Goal: Task Accomplishment & Management: Manage account settings

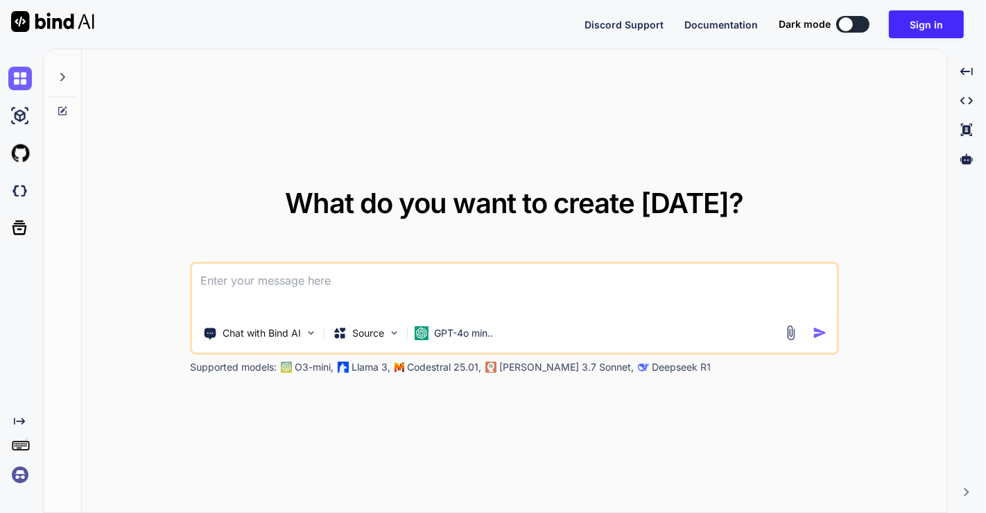
click at [22, 479] on img at bounding box center [20, 475] width 24 height 24
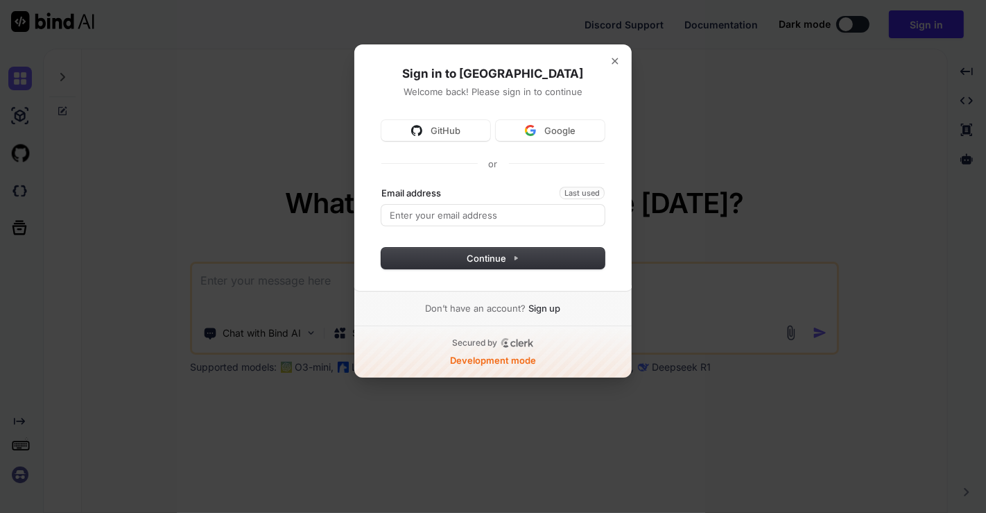
type textarea "x"
type input "app5@yopmail.com"
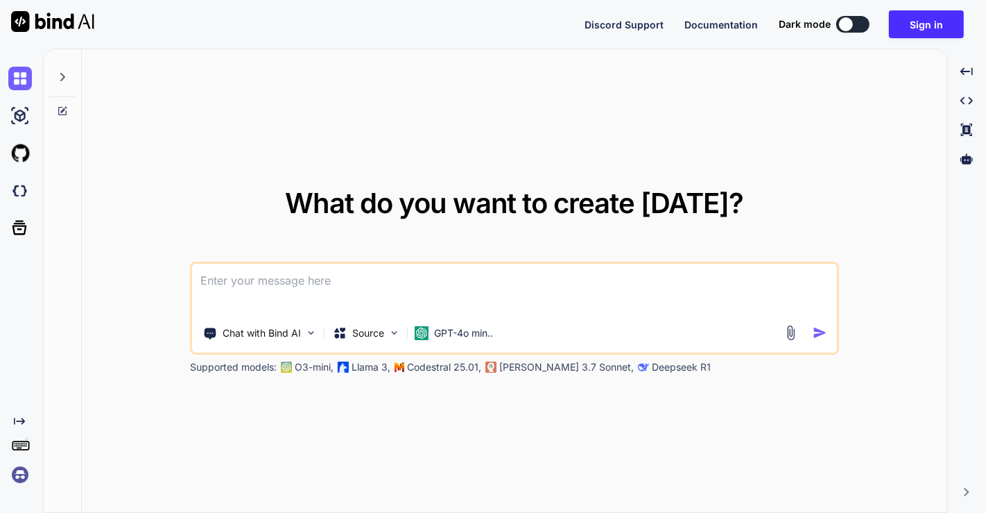
click at [936, 21] on button "Sign in" at bounding box center [926, 24] width 75 height 28
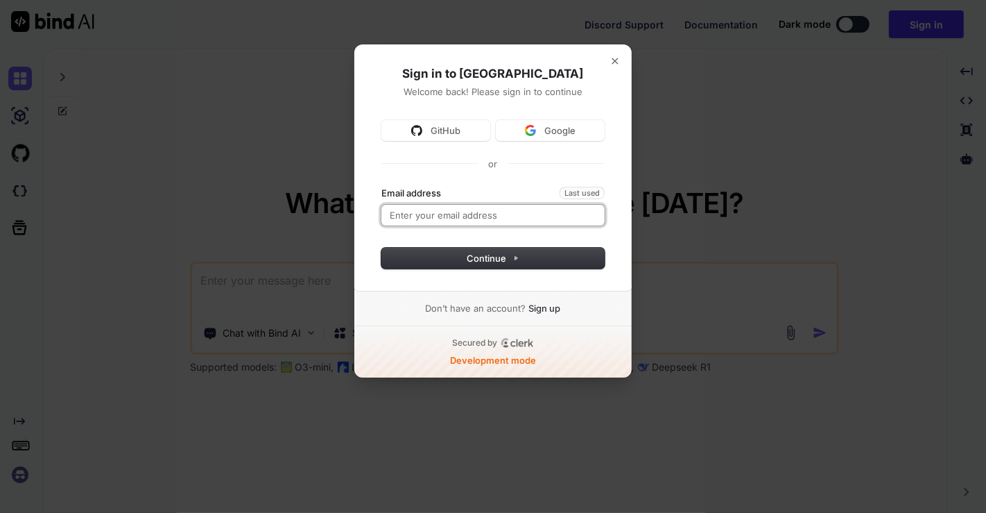
type input "app5@yopmail.com"
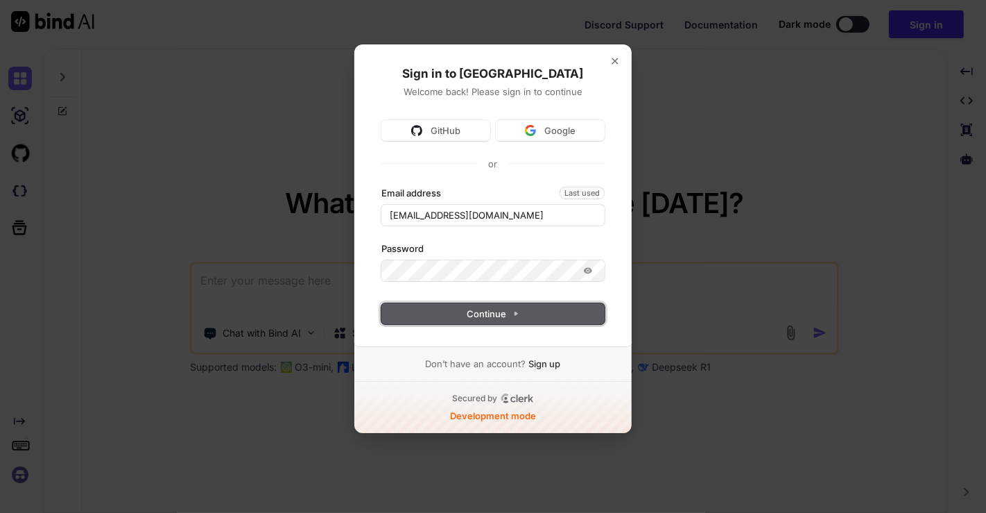
click at [479, 309] on span "Continue" at bounding box center [493, 313] width 52 height 12
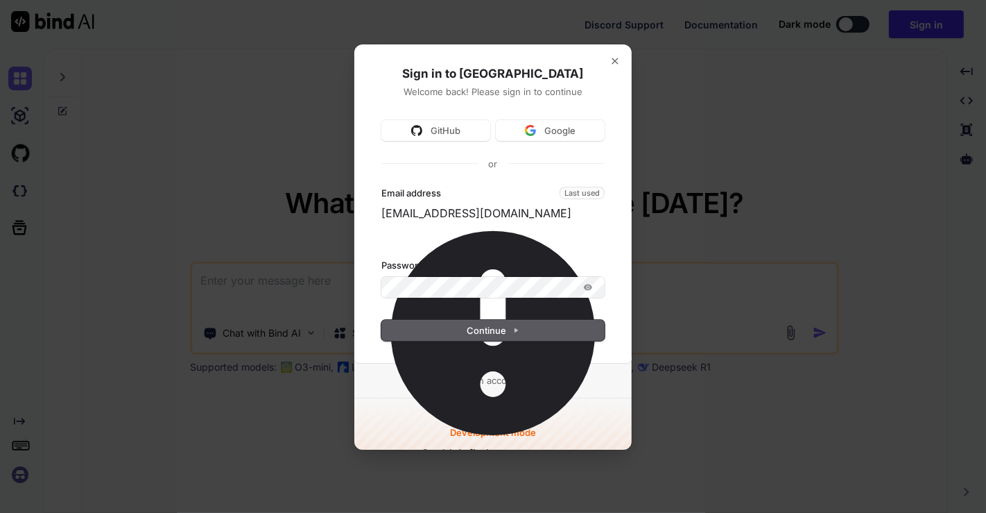
drag, startPoint x: 489, startPoint y: 215, endPoint x: 377, endPoint y: 221, distance: 112.5
click at [377, 221] on div "Sign in to BindAI Welcome back! Please sign in to continue GitHub Google or Ema…" at bounding box center [493, 203] width 279 height 319
type input "[EMAIL_ADDRESS][DOMAIN_NAME]"
click at [588, 288] on icon "Show password" at bounding box center [588, 287] width 2 height 2
click at [533, 335] on button "Continue" at bounding box center [492, 330] width 223 height 21
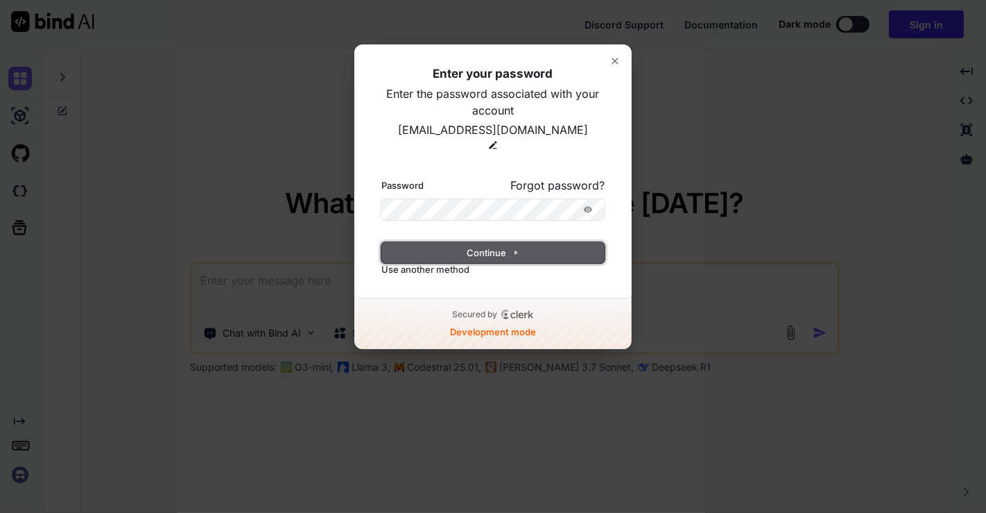
click at [515, 251] on icon at bounding box center [516, 252] width 3 height 3
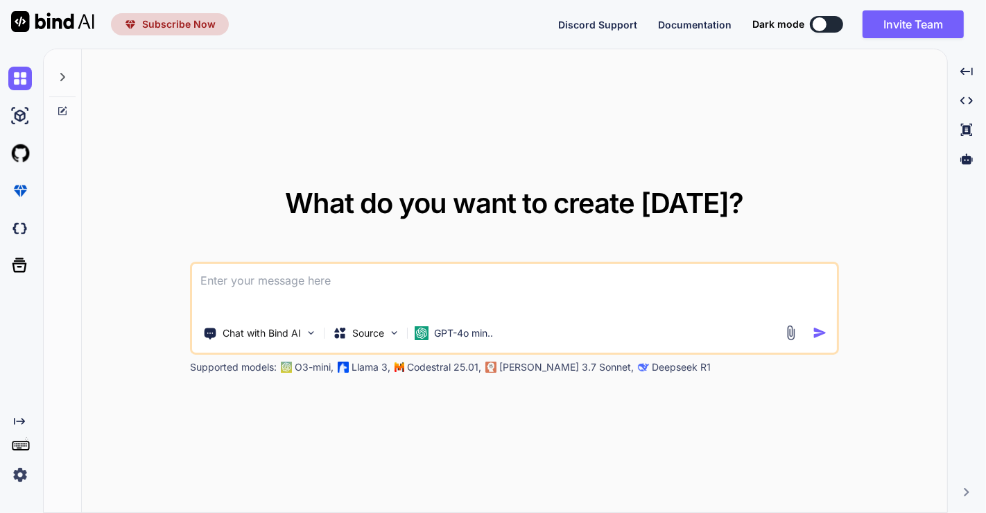
click at [18, 472] on img at bounding box center [20, 475] width 24 height 24
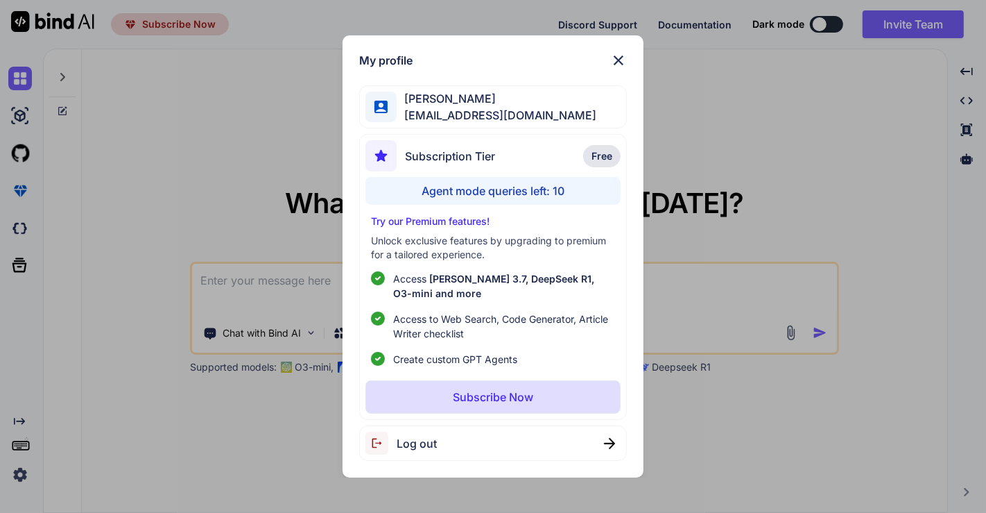
click at [233, 182] on div "My profile saravanan saravanan10722@gmail.com Subscription Tier Free Agent mode…" at bounding box center [493, 256] width 986 height 513
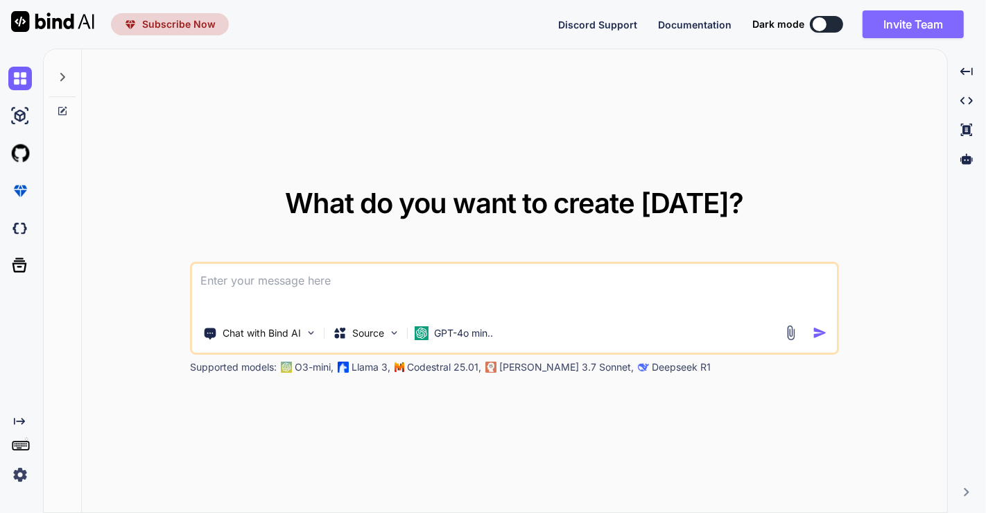
click at [920, 24] on button "Invite Team" at bounding box center [913, 24] width 101 height 28
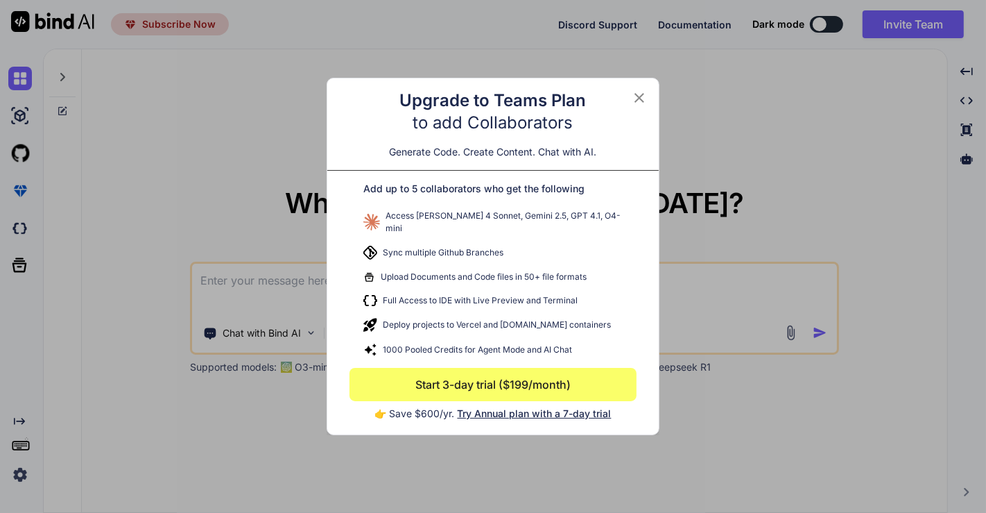
click at [637, 106] on icon at bounding box center [639, 97] width 17 height 17
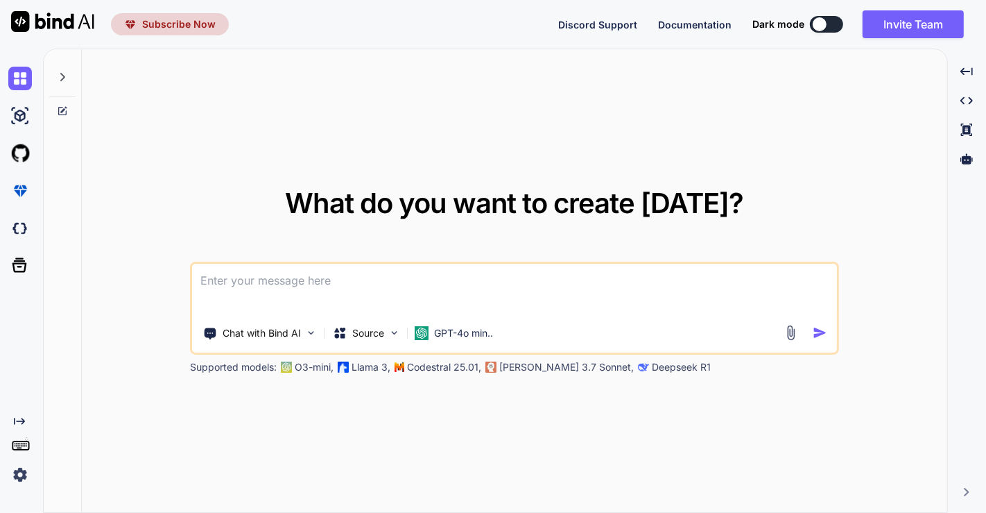
click at [22, 478] on img at bounding box center [20, 475] width 24 height 24
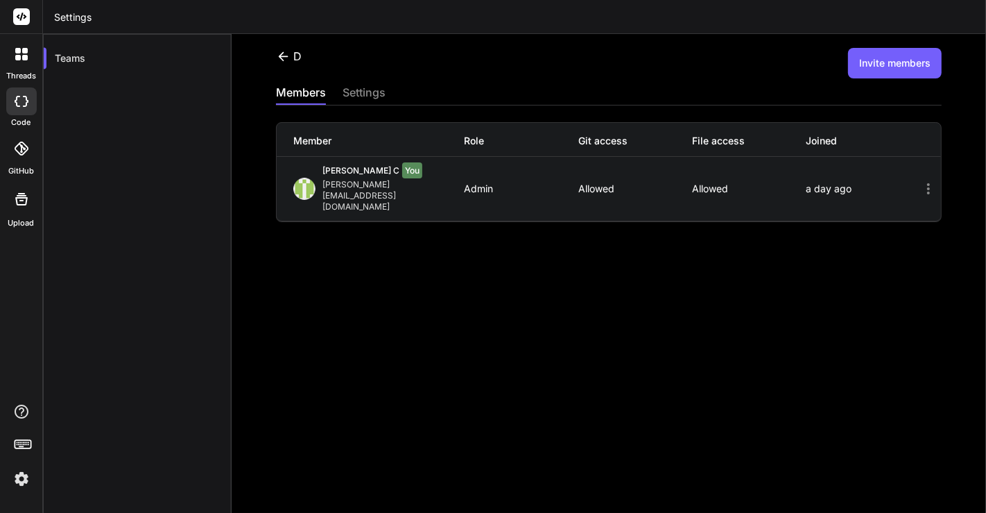
click at [882, 59] on button "Invite members" at bounding box center [895, 63] width 94 height 31
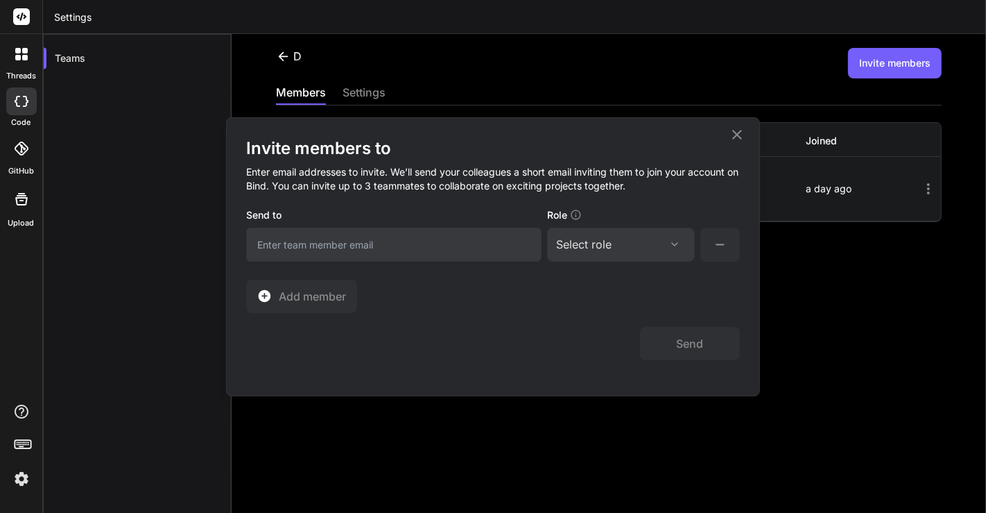
click at [361, 243] on input "email" at bounding box center [393, 244] width 295 height 34
type input "saravanan10722@gmail.com"
click at [617, 243] on div "Select role" at bounding box center [621, 244] width 130 height 17
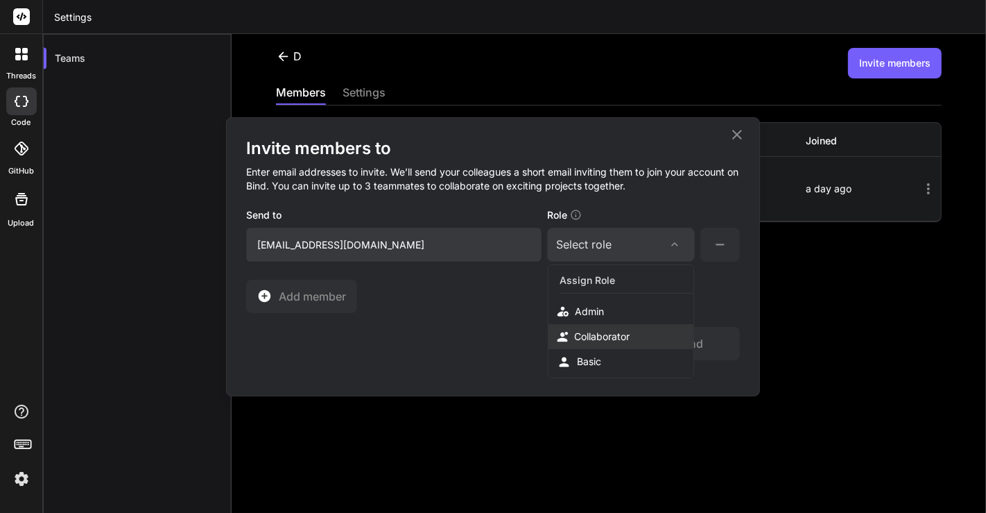
click at [605, 330] on div "Collaborator" at bounding box center [601, 336] width 55 height 14
click at [680, 337] on button "Send" at bounding box center [690, 343] width 100 height 33
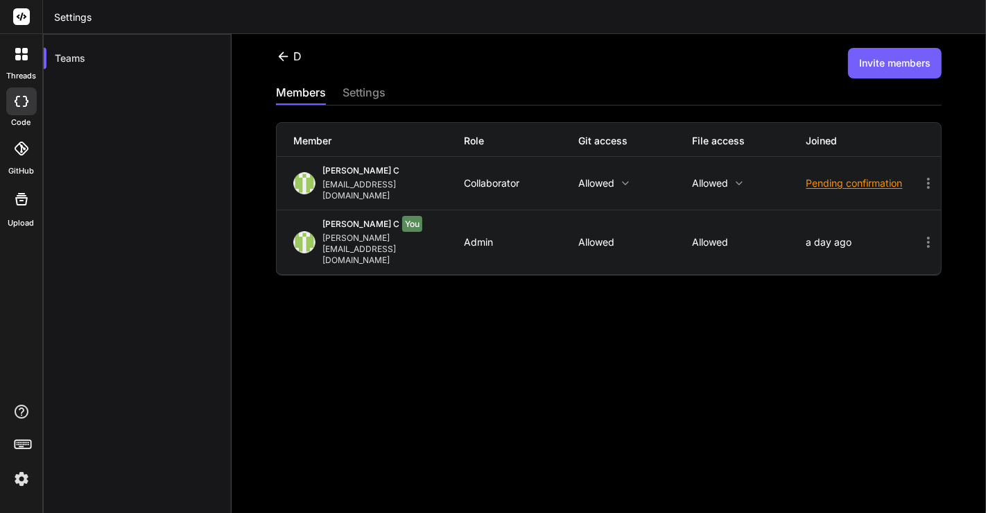
click at [920, 175] on icon at bounding box center [928, 183] width 17 height 17
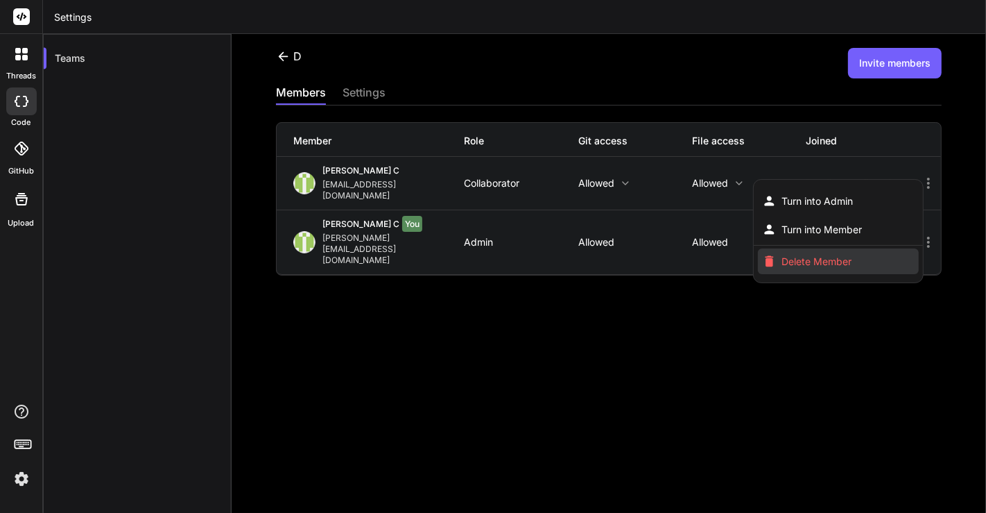
click at [848, 248] on li "Delete Member" at bounding box center [839, 261] width 162 height 26
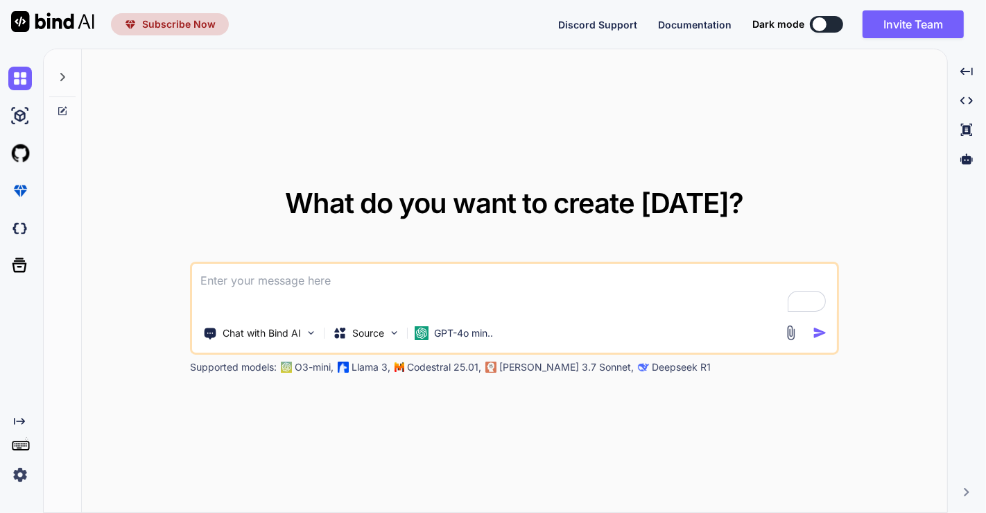
type textarea "x"
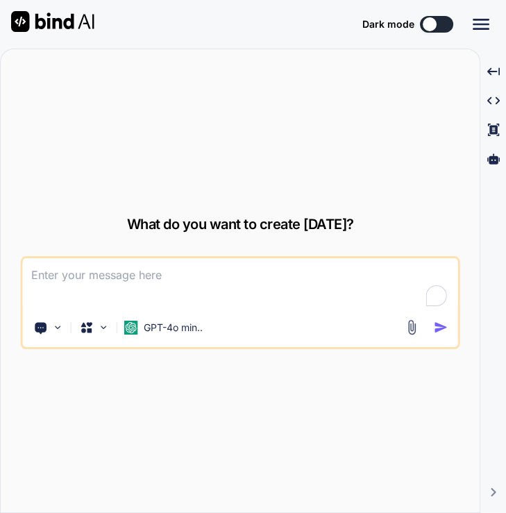
type textarea "x"
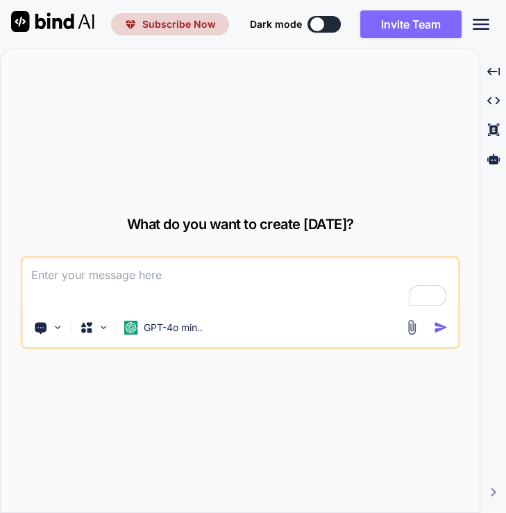
click at [390, 21] on button "Invite Team" at bounding box center [410, 24] width 101 height 28
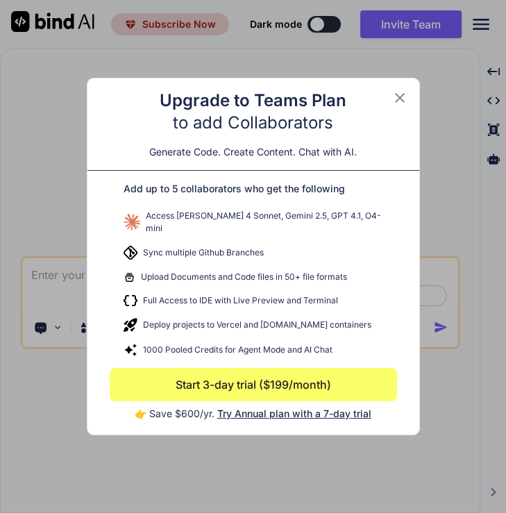
click at [393, 103] on icon at bounding box center [399, 97] width 17 height 17
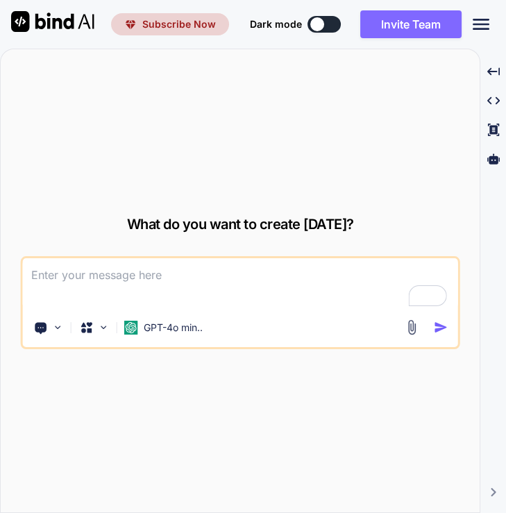
click at [418, 28] on button "Invite Team" at bounding box center [410, 24] width 101 height 28
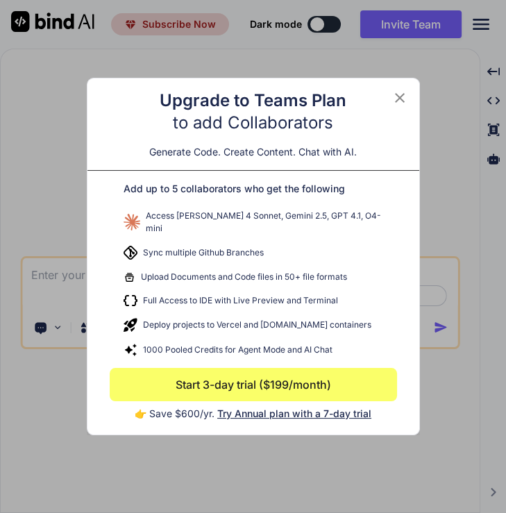
click at [397, 102] on icon at bounding box center [399, 97] width 17 height 17
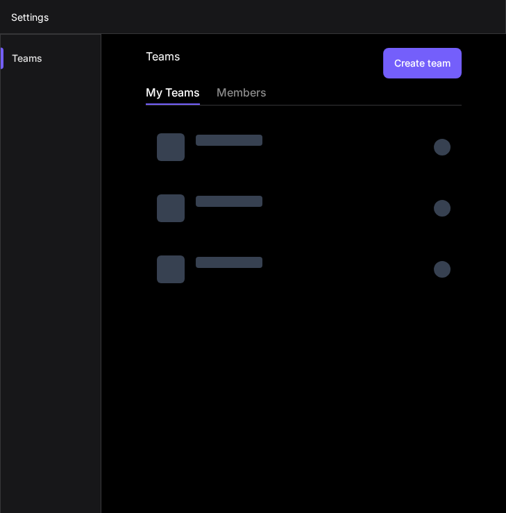
click at [408, 62] on button "Create team" at bounding box center [422, 63] width 78 height 31
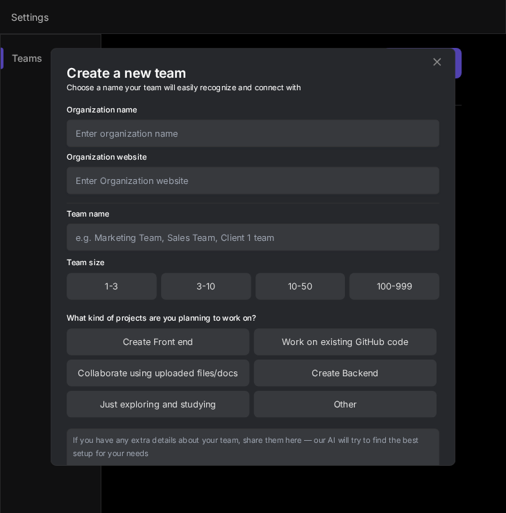
click at [261, 133] on input "text" at bounding box center [253, 132] width 372 height 27
type input "s"
click at [174, 183] on input "text" at bounding box center [253, 179] width 372 height 27
click at [174, 183] on input "s" at bounding box center [253, 179] width 372 height 27
type input "s"
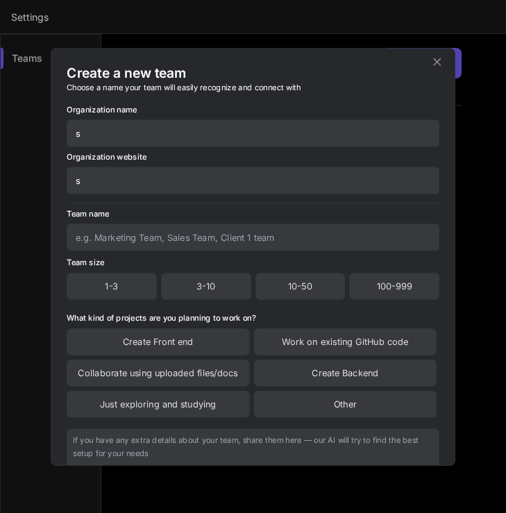
click at [168, 237] on input "text" at bounding box center [253, 236] width 372 height 27
type input "s"
click at [204, 284] on div "3-10" at bounding box center [205, 286] width 89 height 26
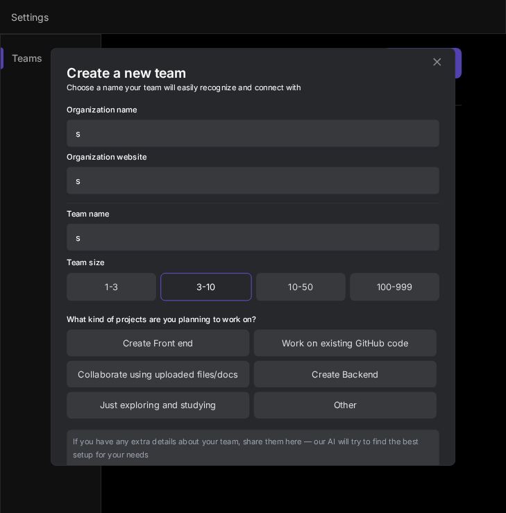
click at [176, 338] on div "Create Front end" at bounding box center [158, 342] width 182 height 26
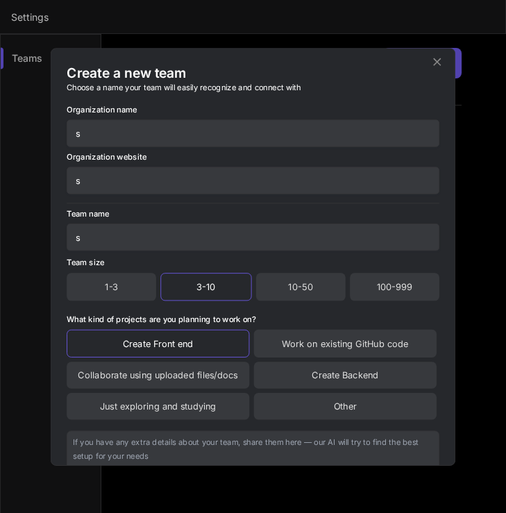
click at [246, 438] on textarea at bounding box center [253, 466] width 372 height 72
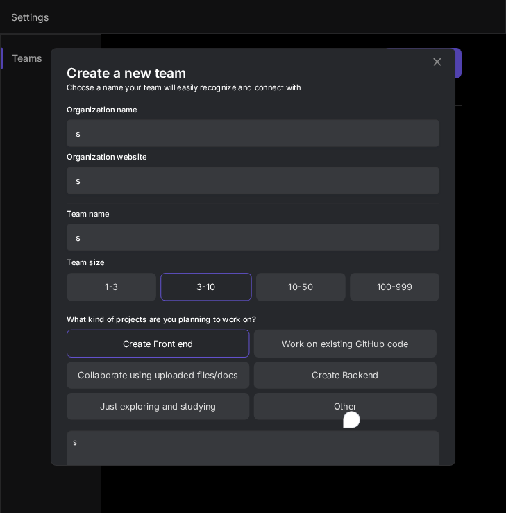
scroll to position [117, 0]
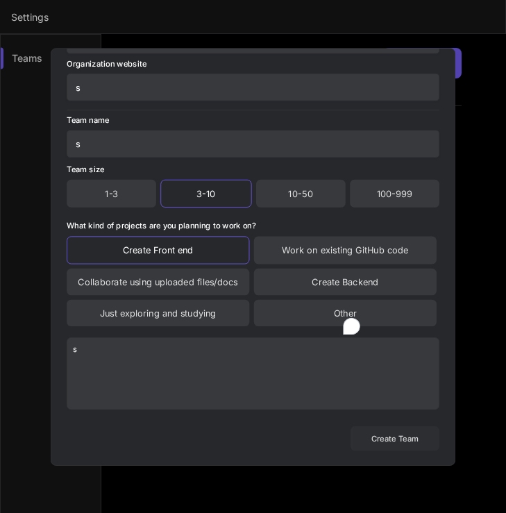
type textarea "s"
click at [406, 433] on button "Create Team" at bounding box center [394, 438] width 89 height 24
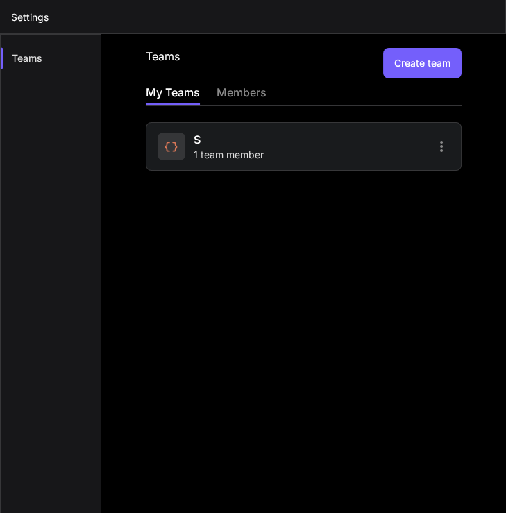
click at [279, 152] on div "s 1 team member" at bounding box center [228, 146] width 142 height 31
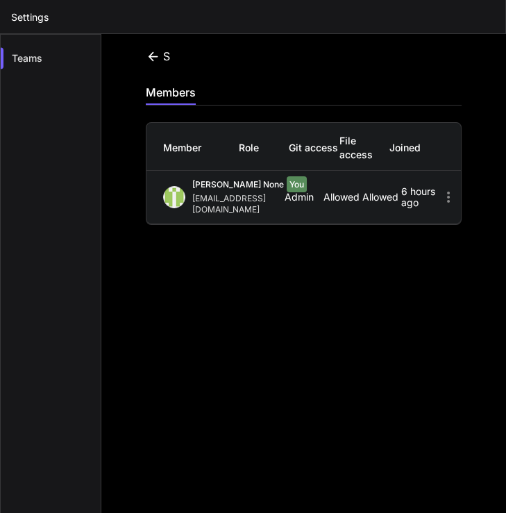
click at [151, 60] on icon at bounding box center [153, 56] width 15 height 15
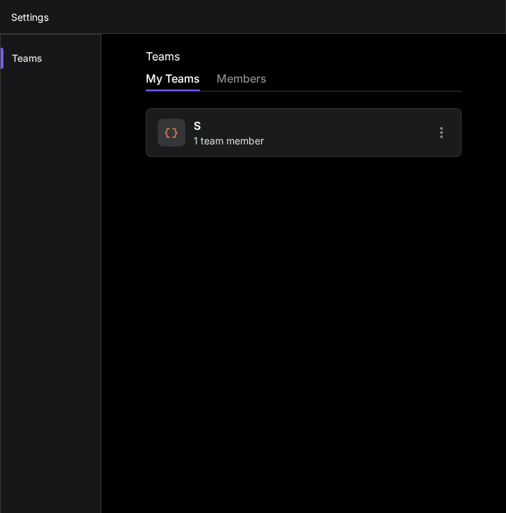
click at [259, 129] on div "s 1 team member" at bounding box center [229, 132] width 70 height 31
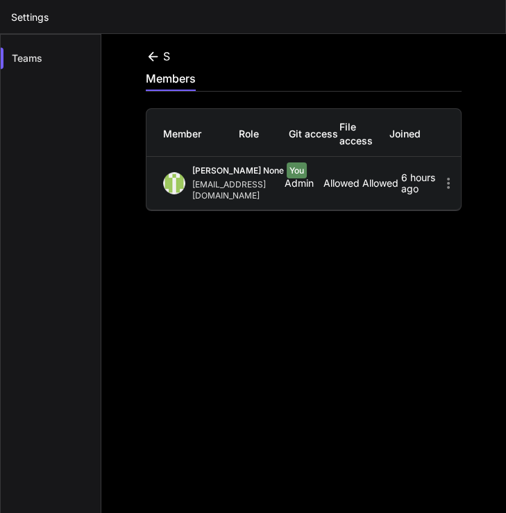
click at [440, 182] on icon at bounding box center [448, 183] width 17 height 17
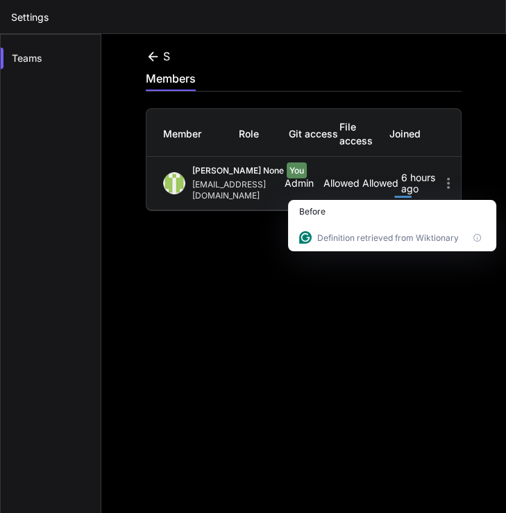
click at [147, 53] on icon at bounding box center [153, 56] width 15 height 15
